Goal: Task Accomplishment & Management: Use online tool/utility

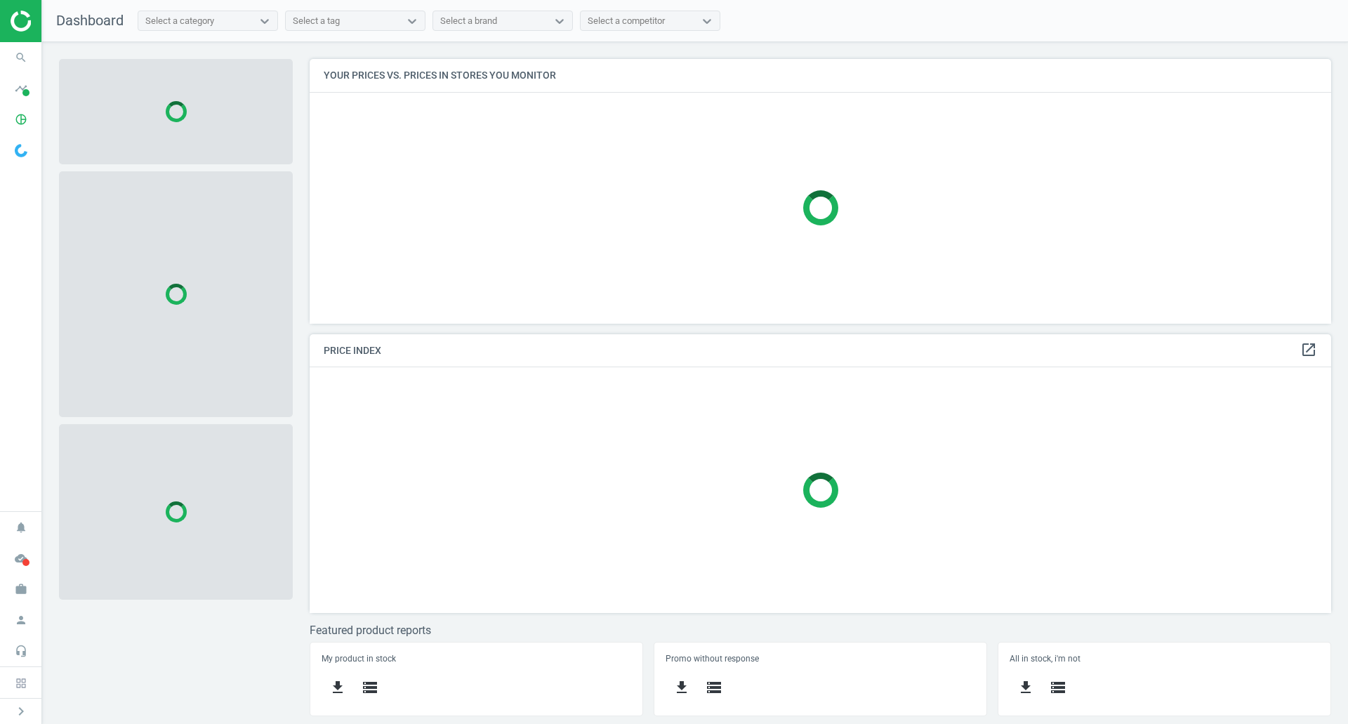
scroll to position [286, 1043]
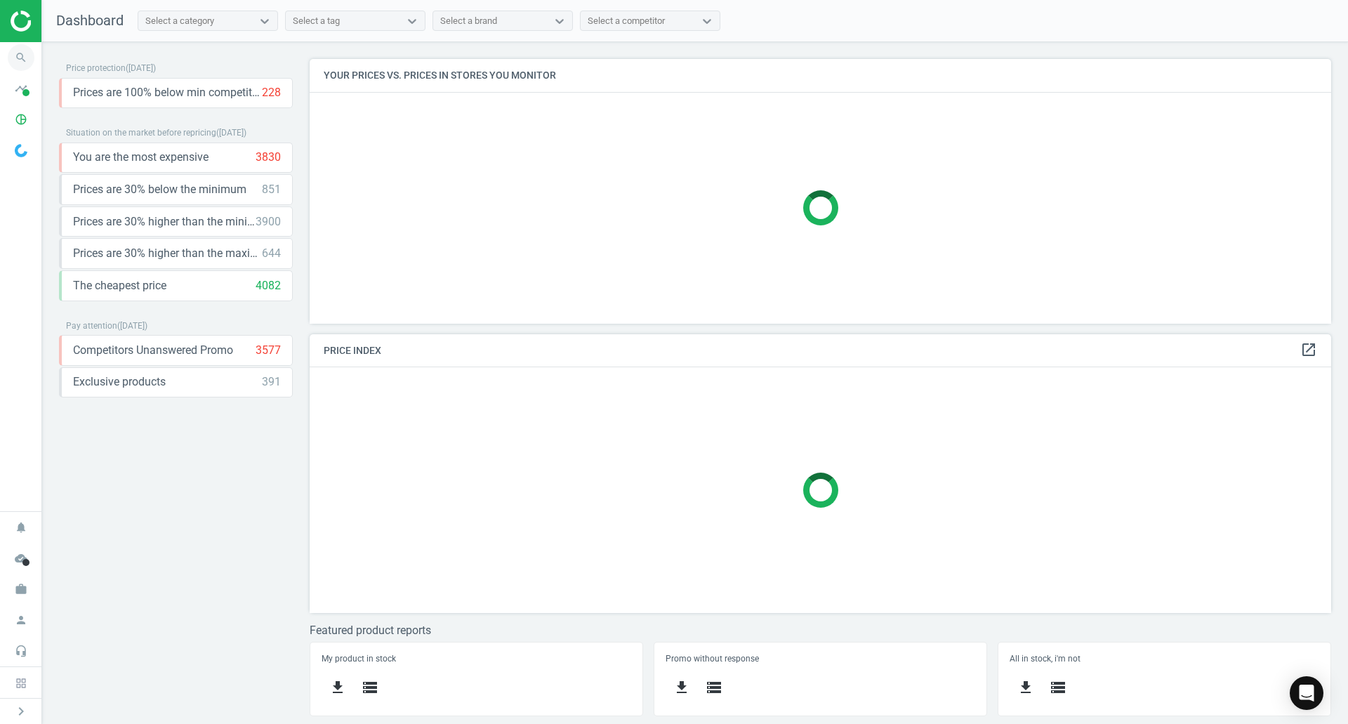
click at [11, 51] on icon "search" at bounding box center [21, 57] width 27 height 27
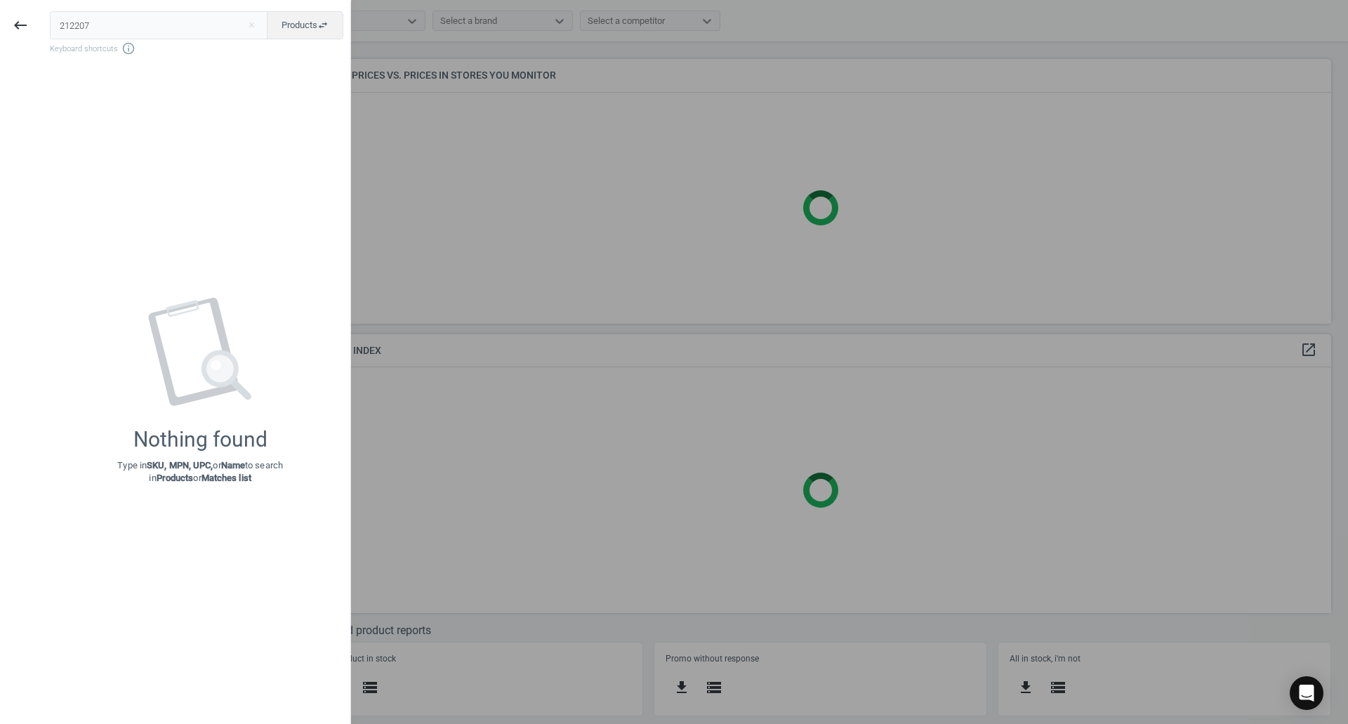
type input "212207"
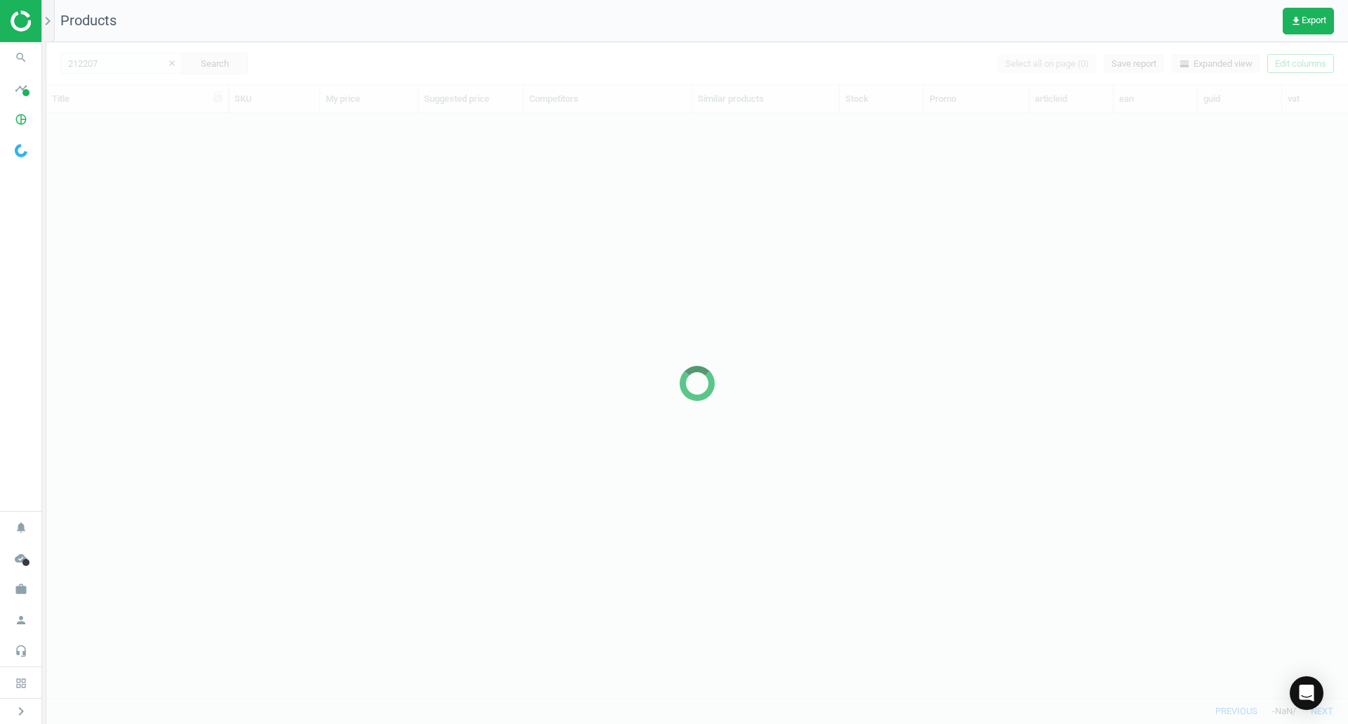
scroll to position [563, 1291]
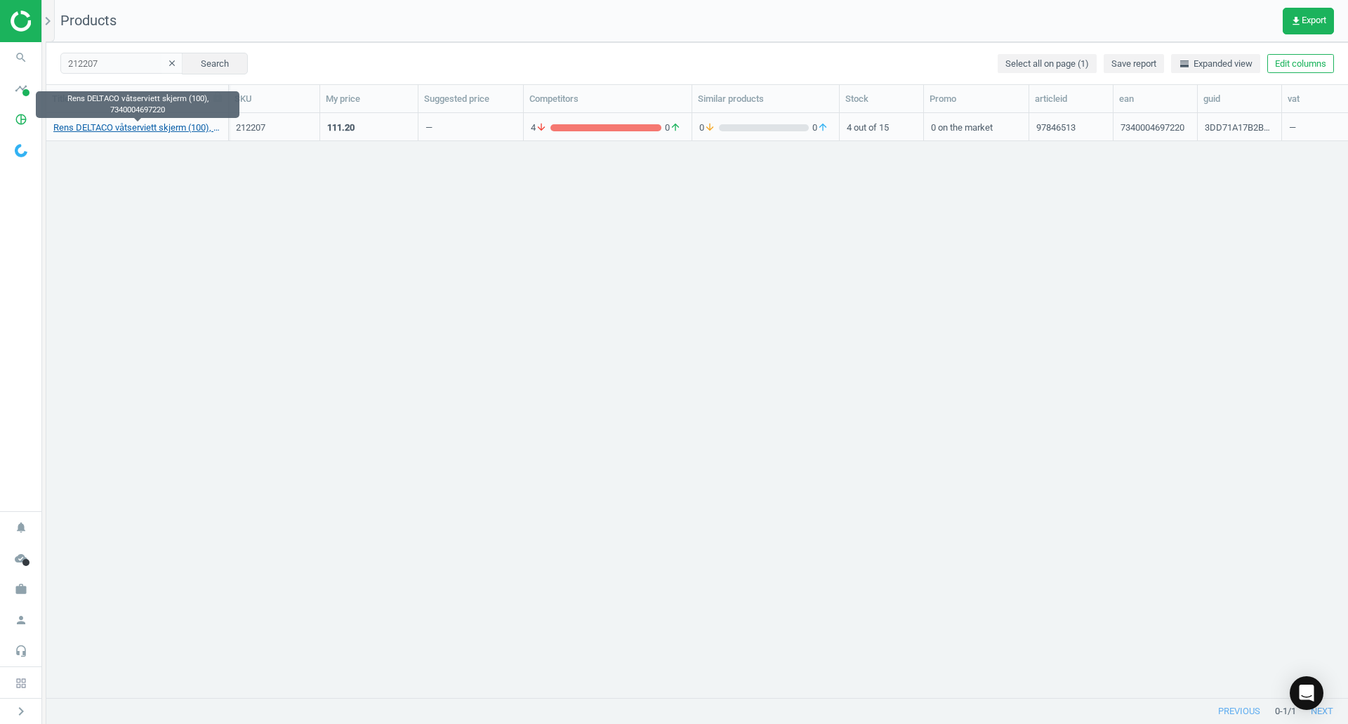
click at [196, 131] on link "Rens DELTACO våtserviett skjerm (100), 7340004697220" at bounding box center [137, 127] width 168 height 13
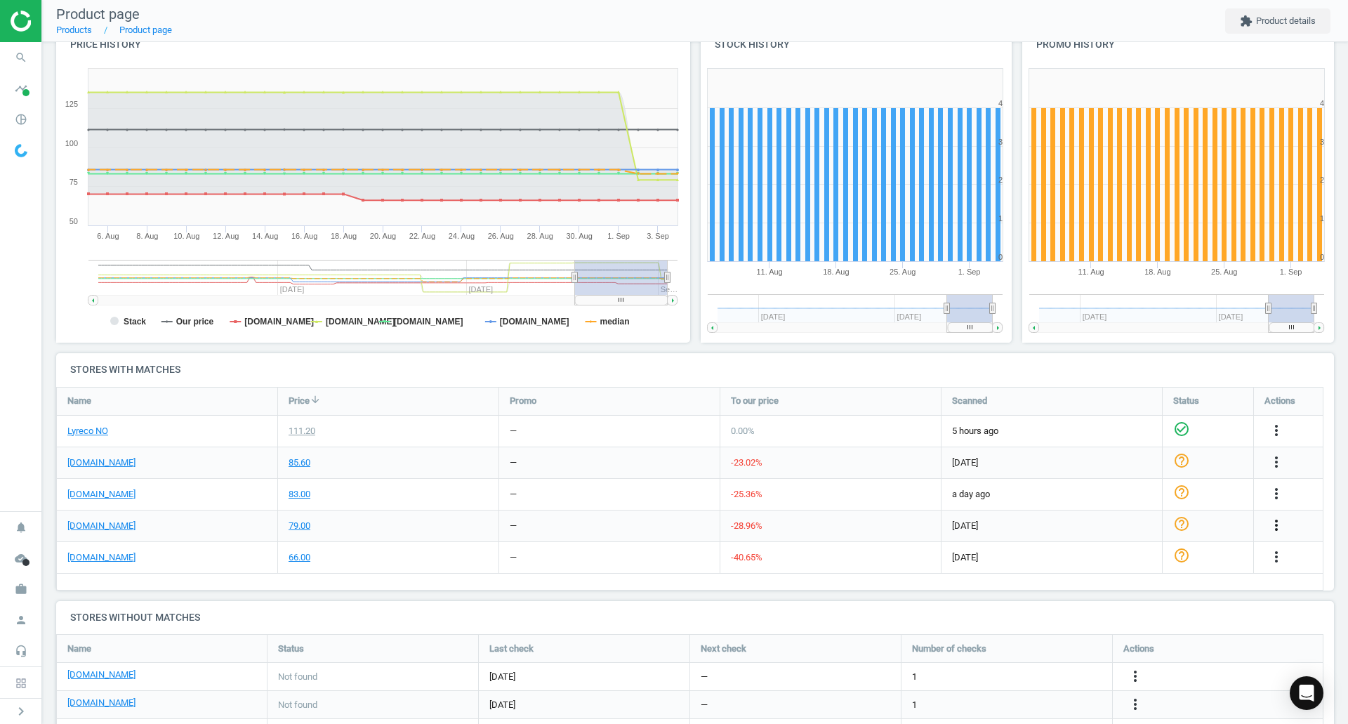
click at [1276, 524] on icon "more_vert" at bounding box center [1276, 525] width 17 height 17
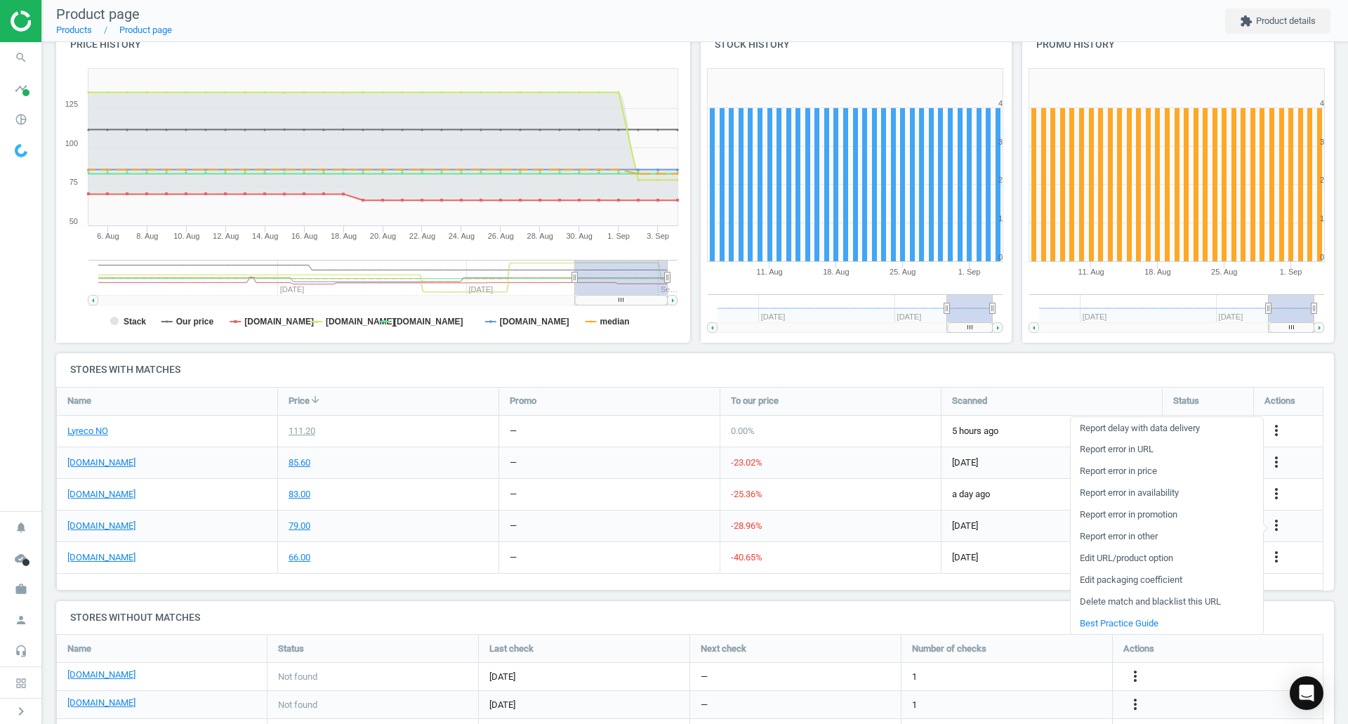
click at [1138, 600] on link "Delete match and blacklist this URL" at bounding box center [1167, 602] width 192 height 22
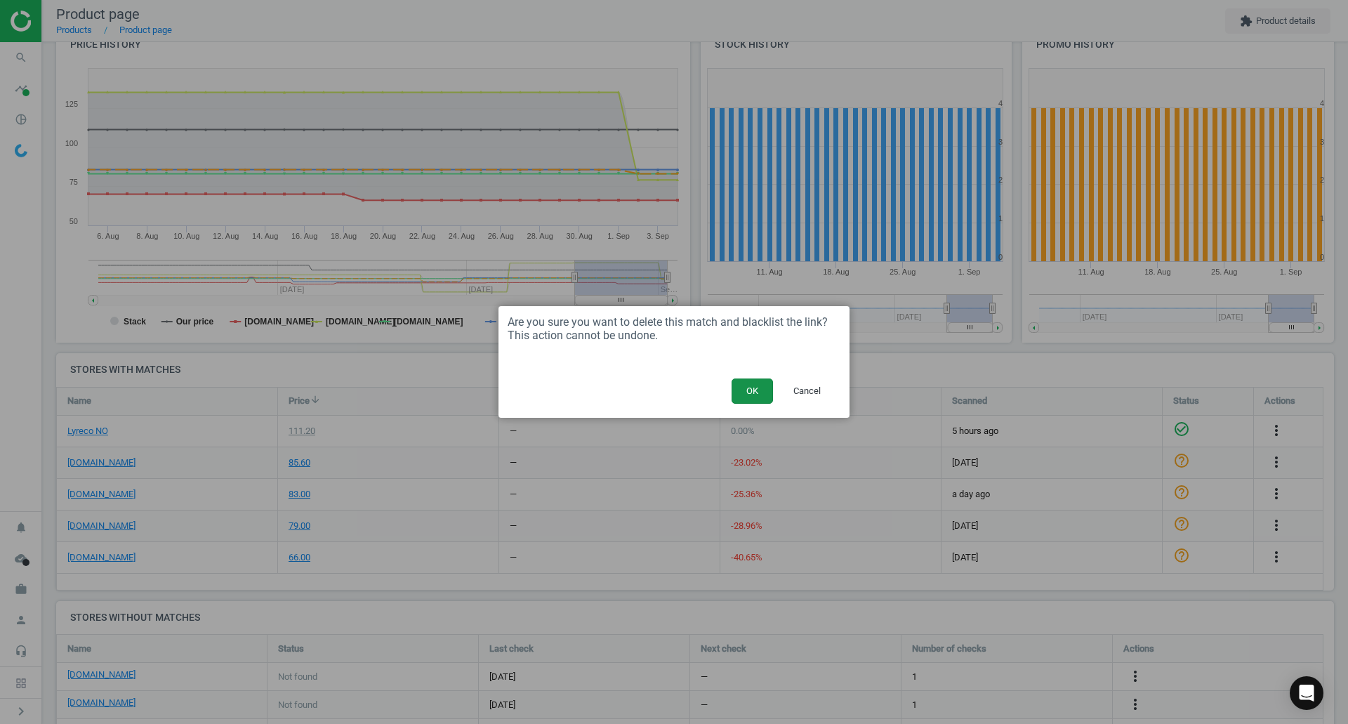
click at [754, 387] on button "OK" at bounding box center [752, 390] width 41 height 25
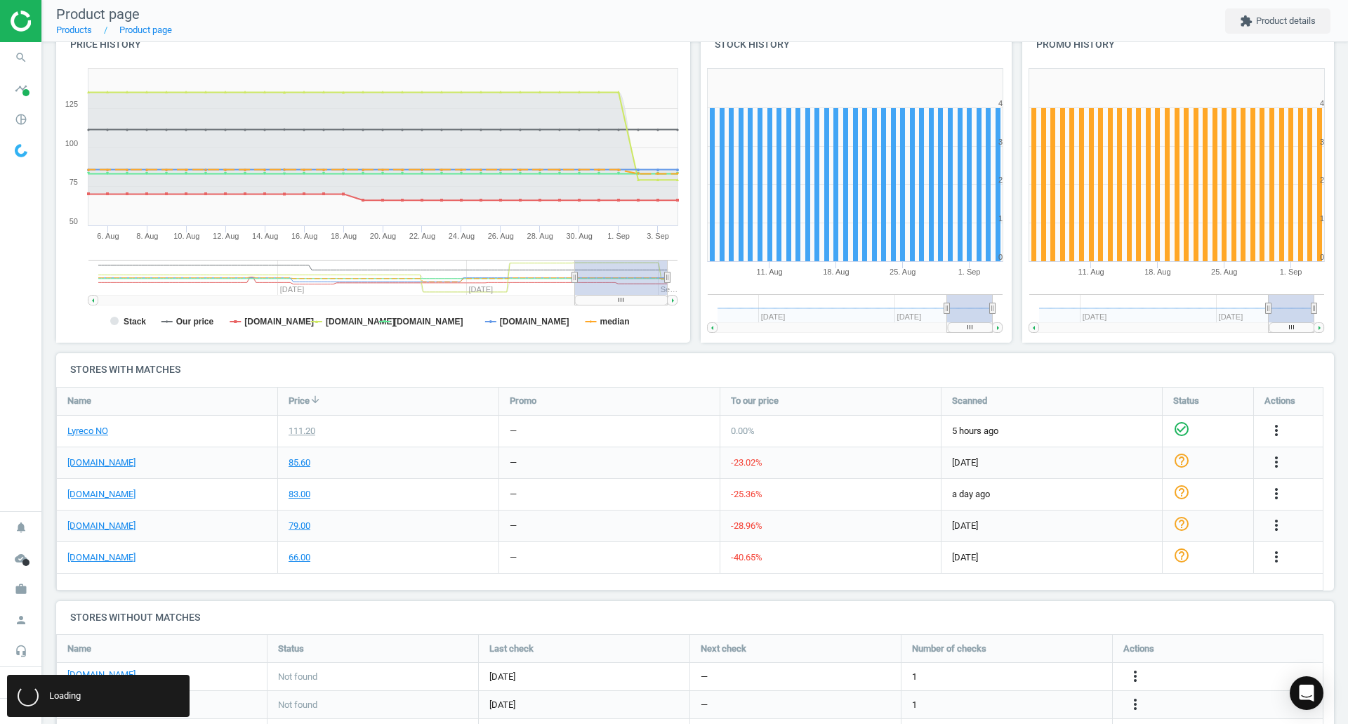
scroll to position [404, 1289]
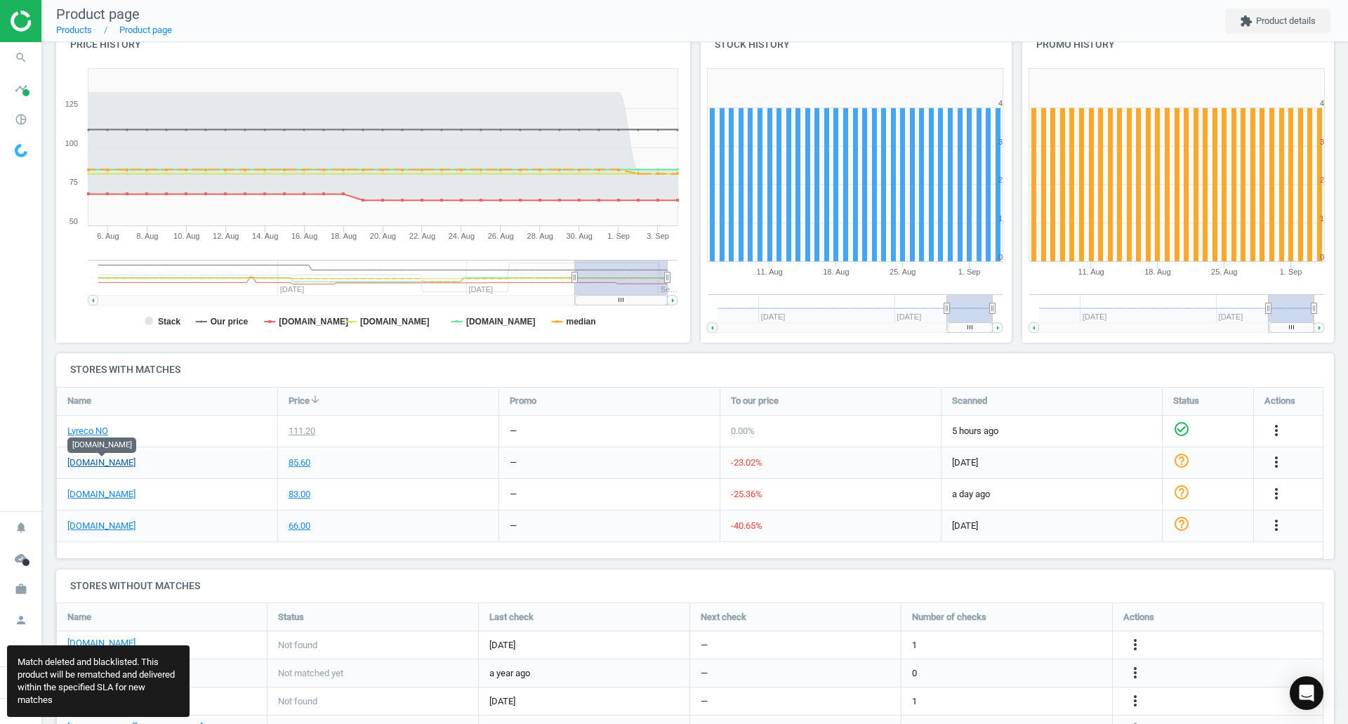
click at [95, 458] on link "[DOMAIN_NAME]" at bounding box center [101, 462] width 68 height 13
